Goal: Task Accomplishment & Management: Use online tool/utility

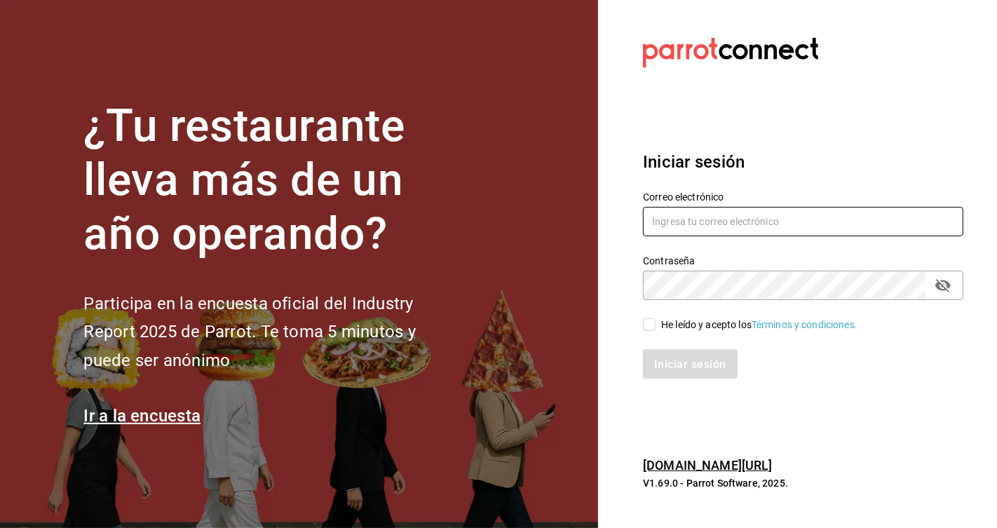
type input "[EMAIL_ADDRESS][DOMAIN_NAME]"
click at [645, 322] on input "He leído y acepto los Términos y condiciones." at bounding box center [649, 324] width 13 height 13
checkbox input "true"
click at [688, 369] on font "Iniciar sesión" at bounding box center [691, 363] width 72 height 13
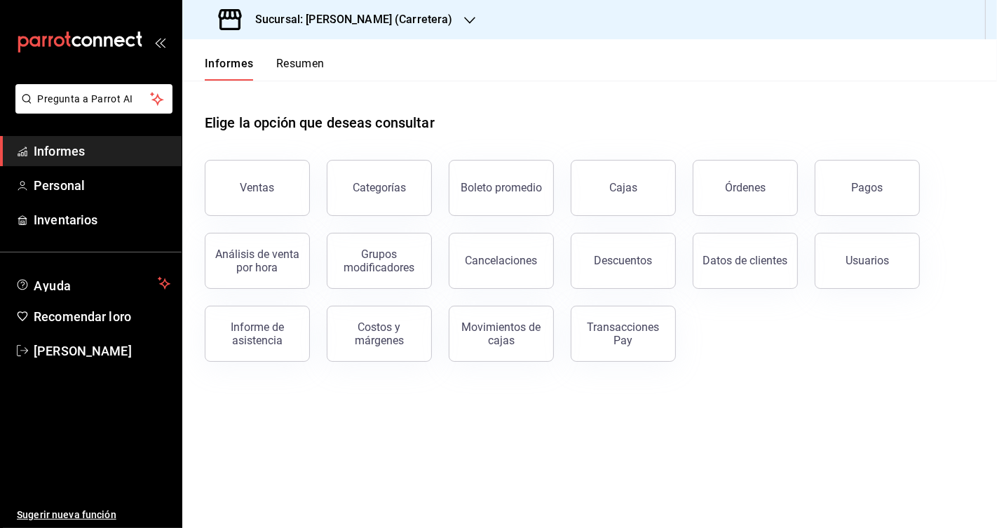
click at [389, 25] on font "Sucursal: Don Macizo (Carretera)" at bounding box center [354, 19] width 198 height 13
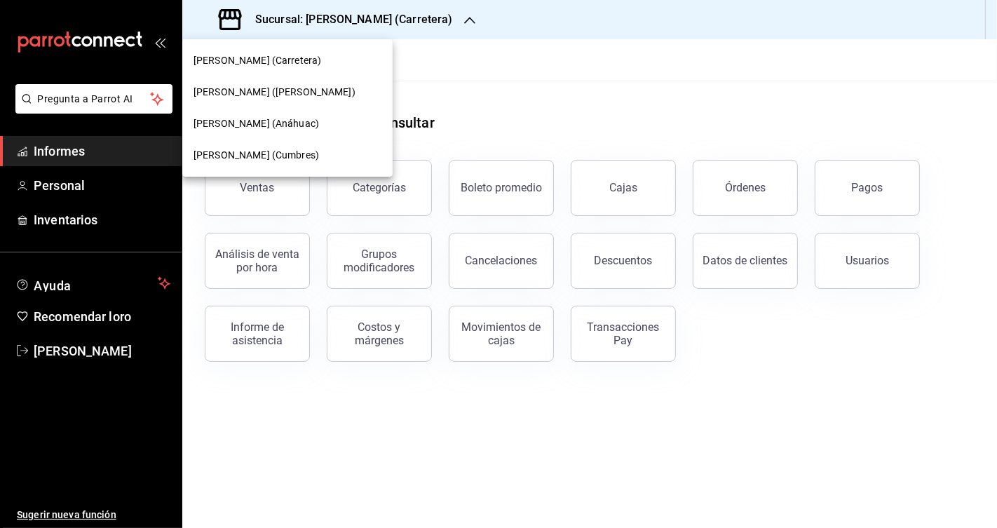
click at [295, 159] on div "Don Macizo (Cumbres)" at bounding box center [288, 155] width 188 height 15
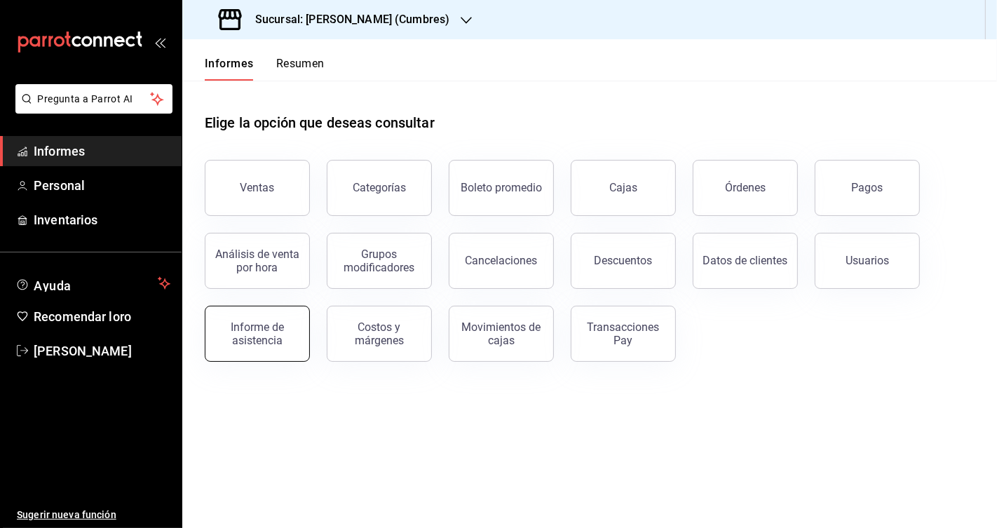
click at [264, 344] on font "Informe de asistencia" at bounding box center [257, 334] width 53 height 27
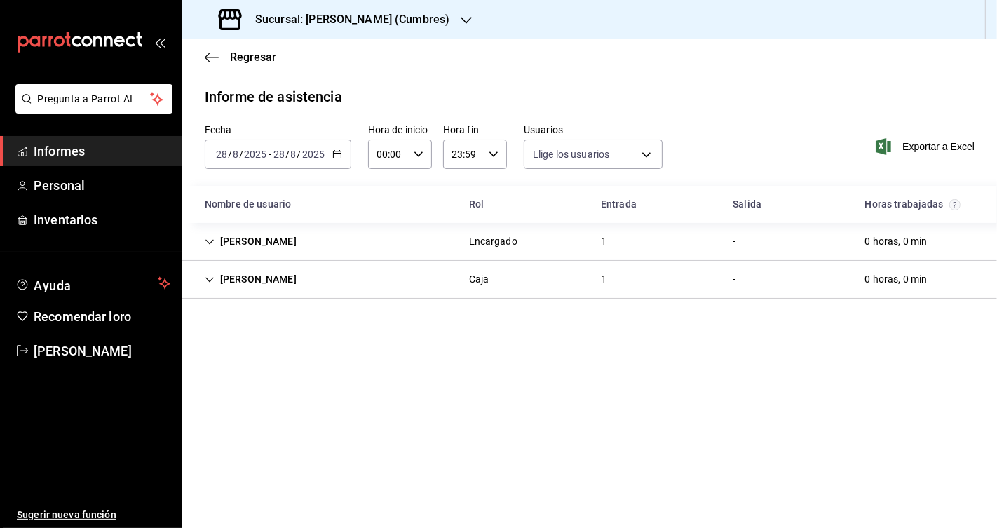
type input "4482a9f7-a814-48d2-9ed2-716c0801908d,b8b7026d-5ff2-4612-9dfd-4cbbdd3ae370,10460…"
click at [279, 274] on div "Graciela Garcia" at bounding box center [251, 280] width 114 height 26
click at [343, 156] on div "2025-08-28 28 / 8 / 2025 - 2025-08-28 28 / 8 / 2025" at bounding box center [278, 154] width 147 height 29
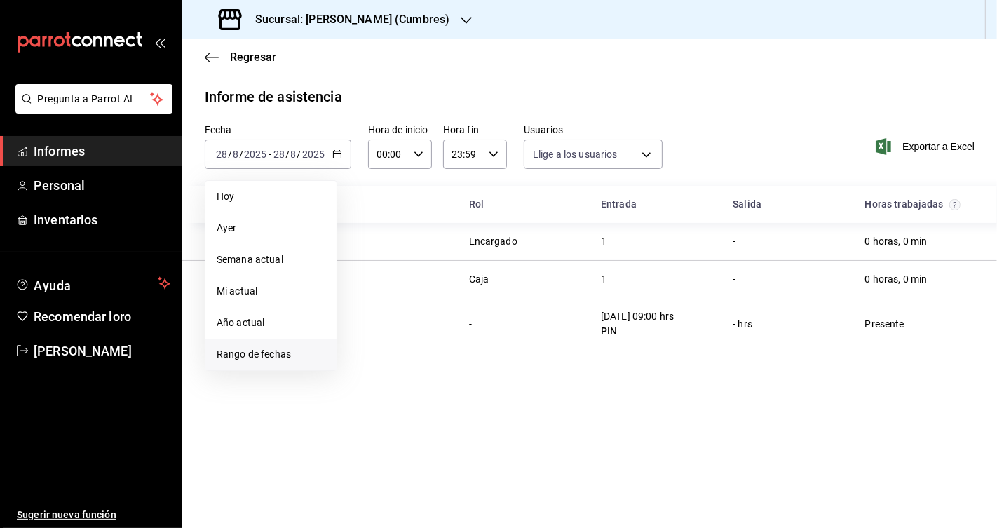
click at [262, 344] on li "Rango de fechas" at bounding box center [270, 355] width 131 height 32
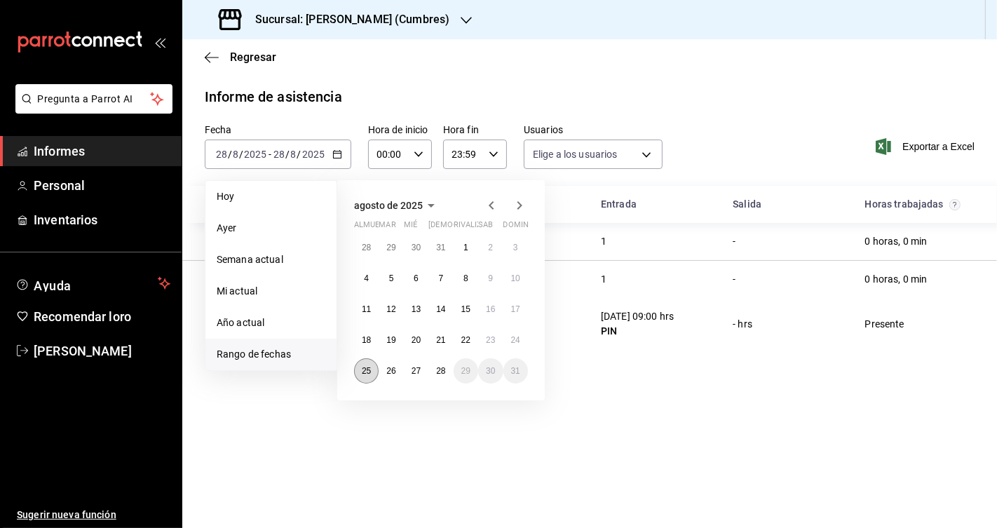
click at [372, 376] on button "25" at bounding box center [366, 370] width 25 height 25
click at [445, 372] on font "28" at bounding box center [440, 371] width 9 height 10
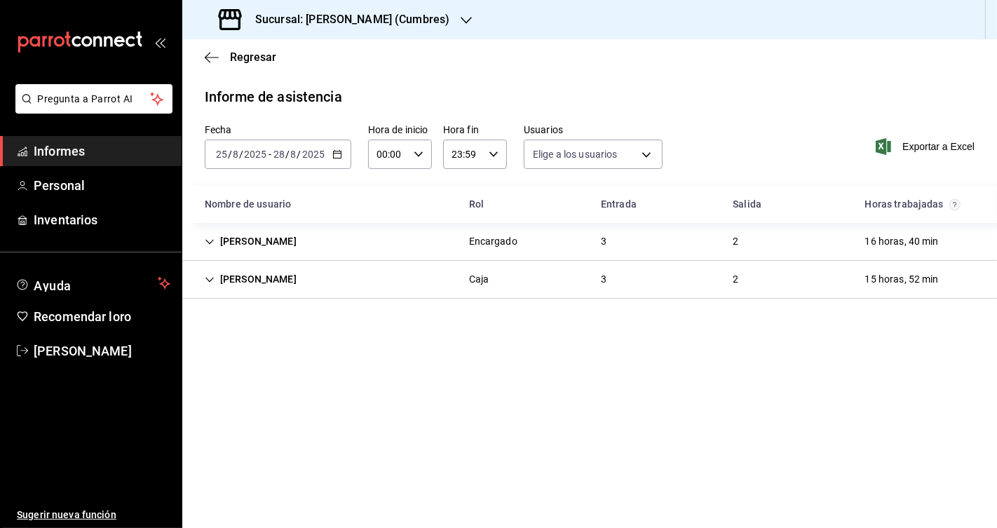
click at [250, 277] on div "Graciela Garcia" at bounding box center [251, 280] width 114 height 26
